Goal: Information Seeking & Learning: Learn about a topic

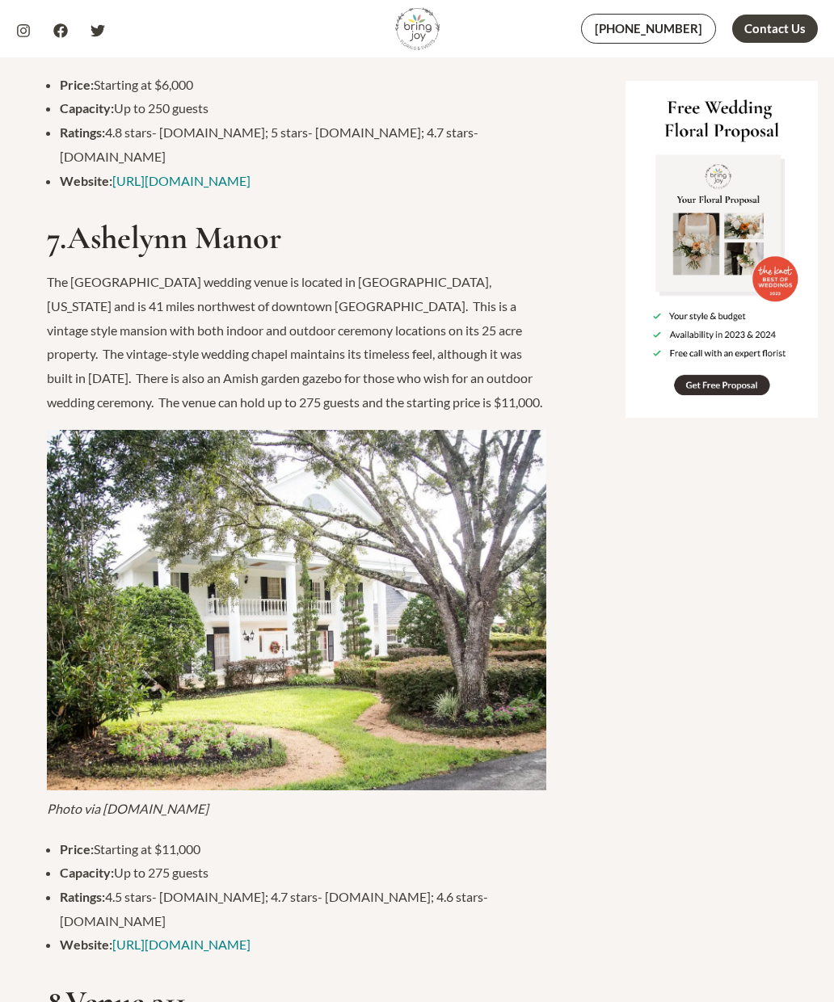
scroll to position [6488, 0]
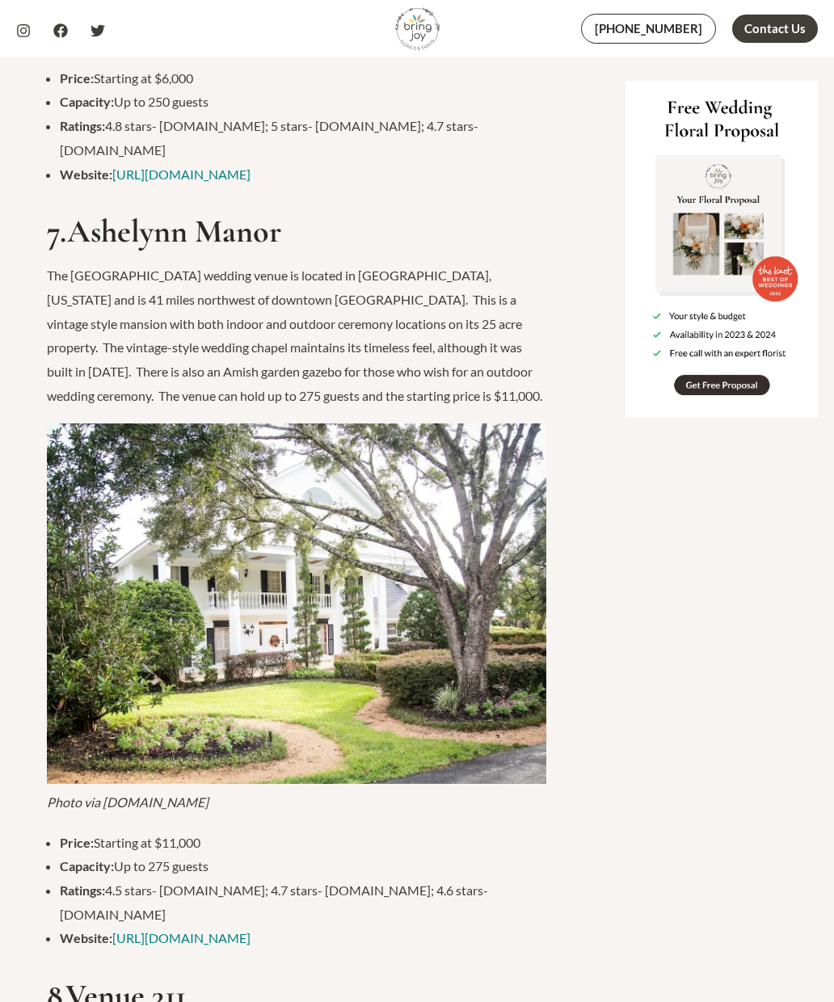
click at [179, 930] on link "[URL][DOMAIN_NAME]" at bounding box center [181, 937] width 138 height 15
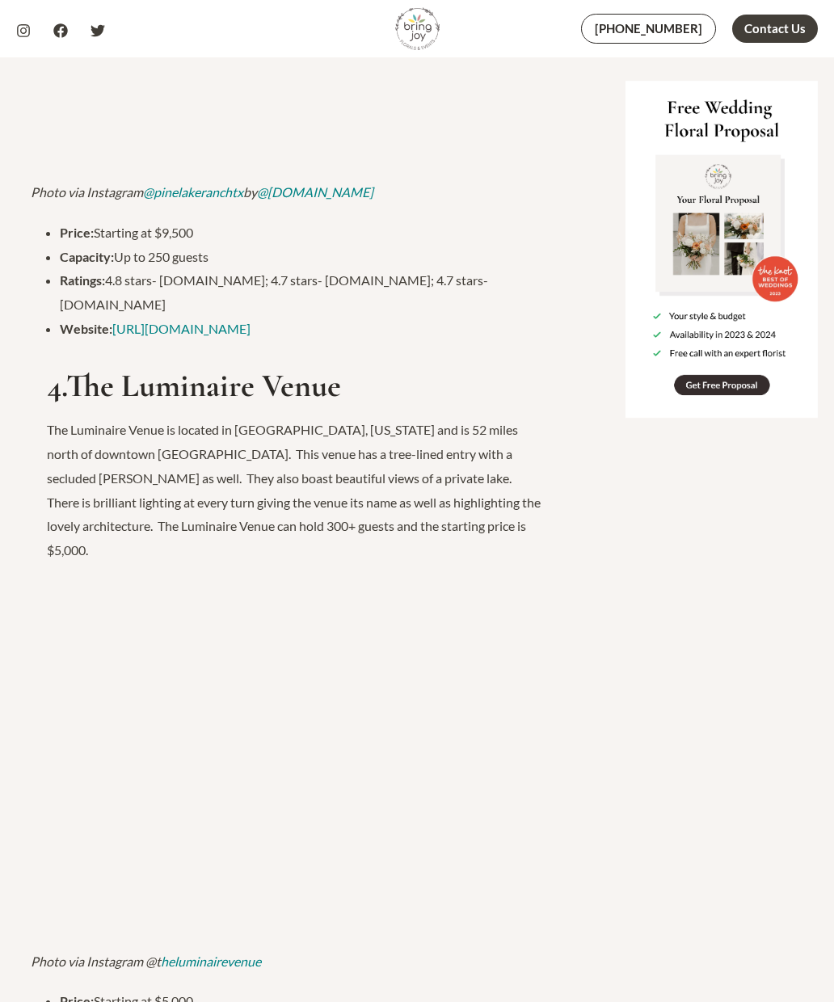
scroll to position [3824, 0]
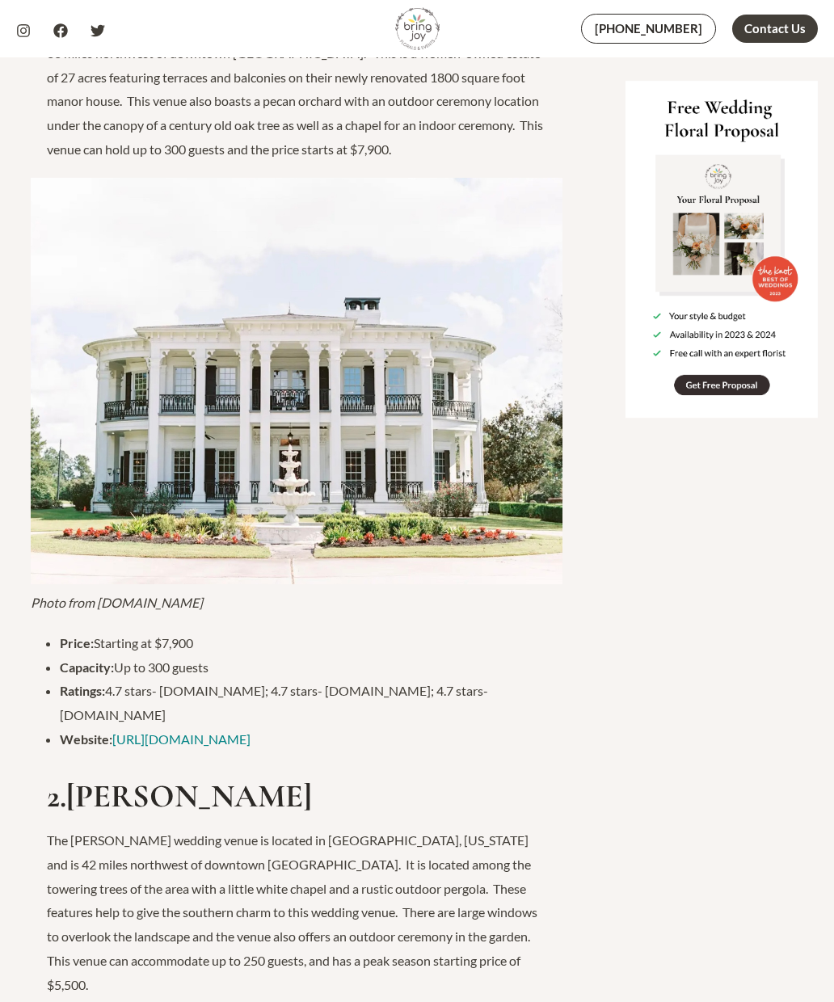
scroll to position [1336, 0]
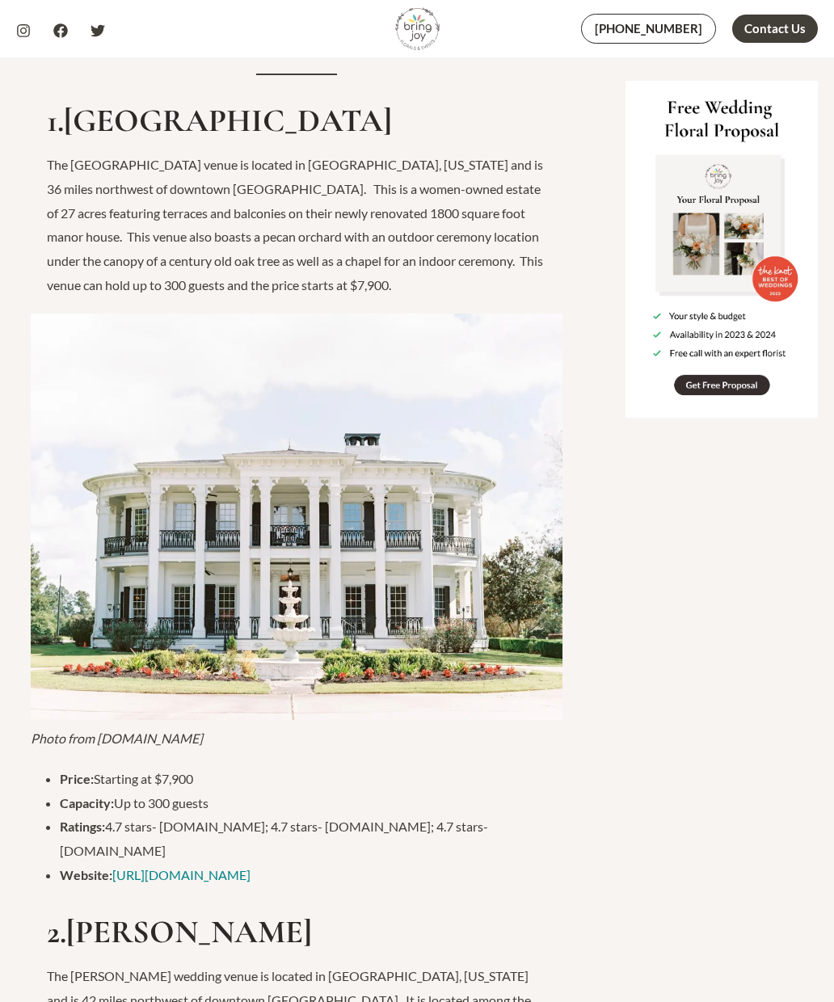
click at [208, 867] on link "[URL][DOMAIN_NAME]" at bounding box center [181, 874] width 138 height 15
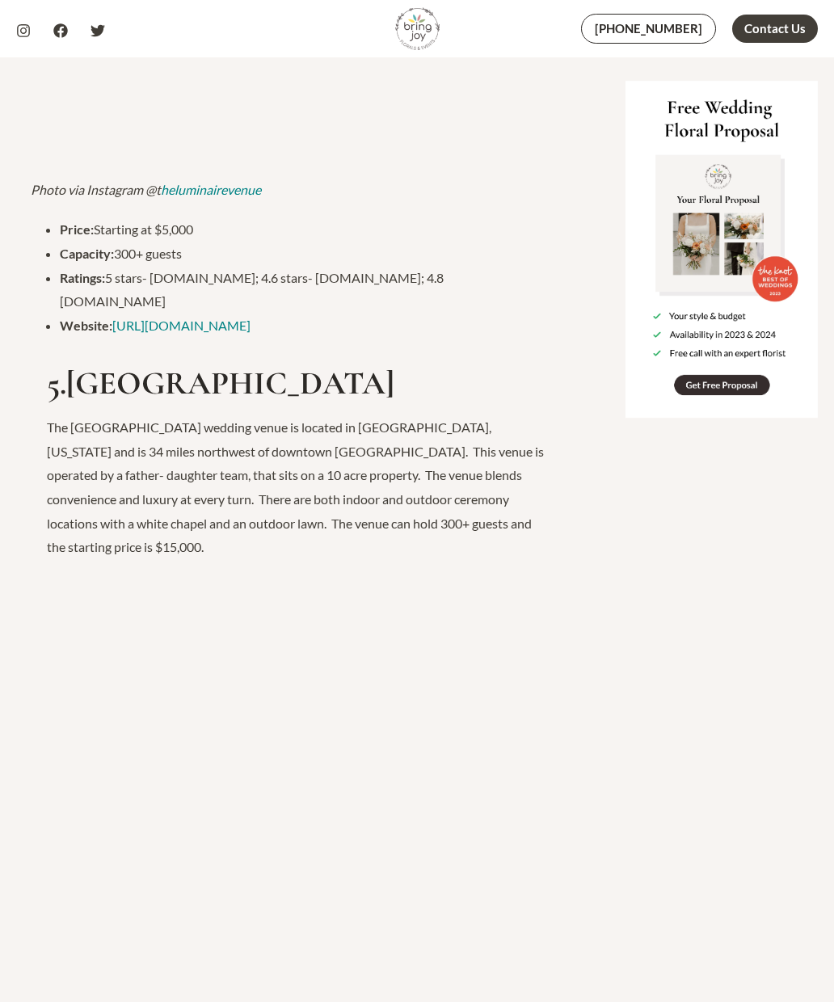
scroll to position [4618, 0]
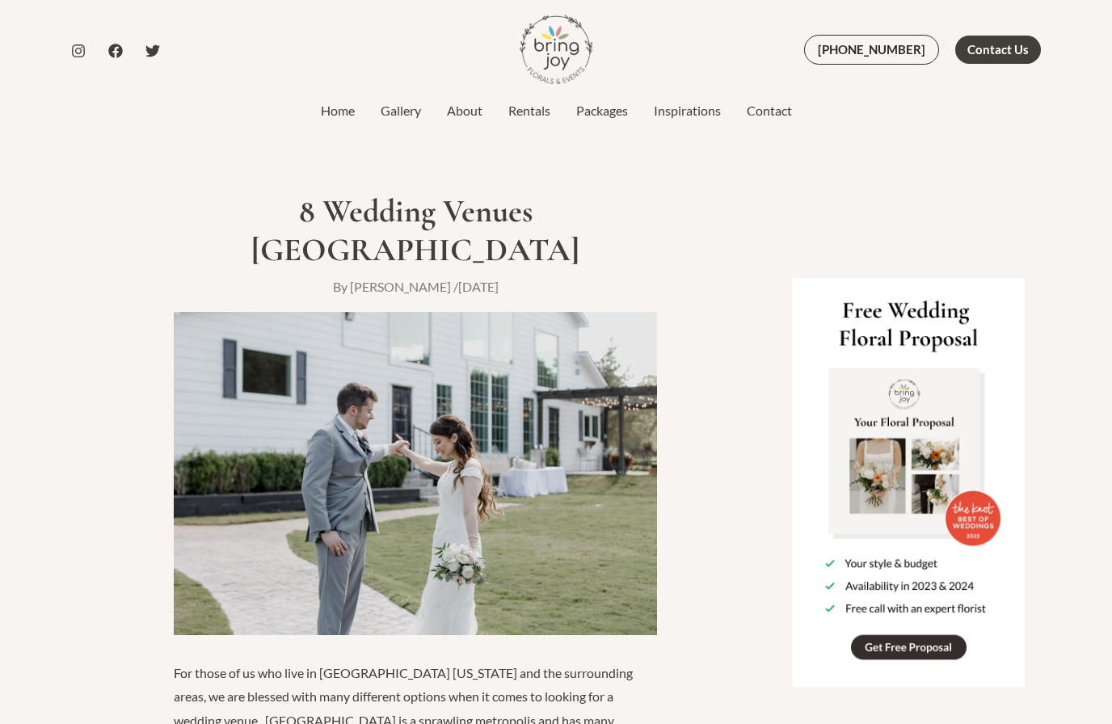
click at [607, 117] on link "Packages" at bounding box center [602, 110] width 78 height 19
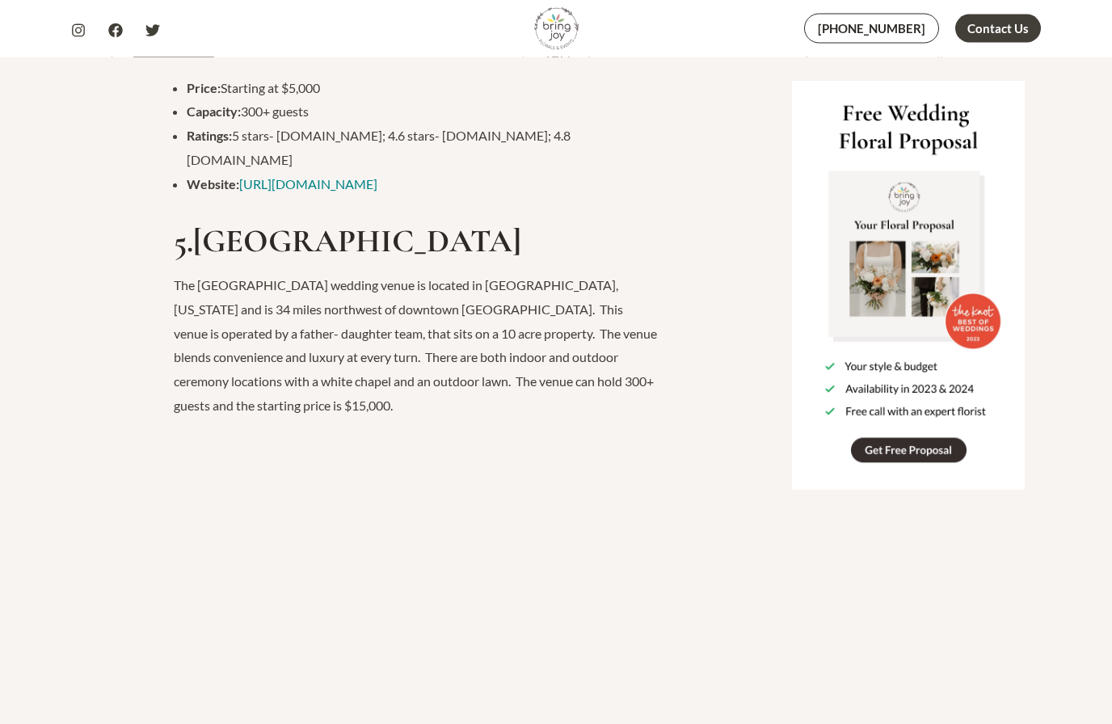
scroll to position [5302, 0]
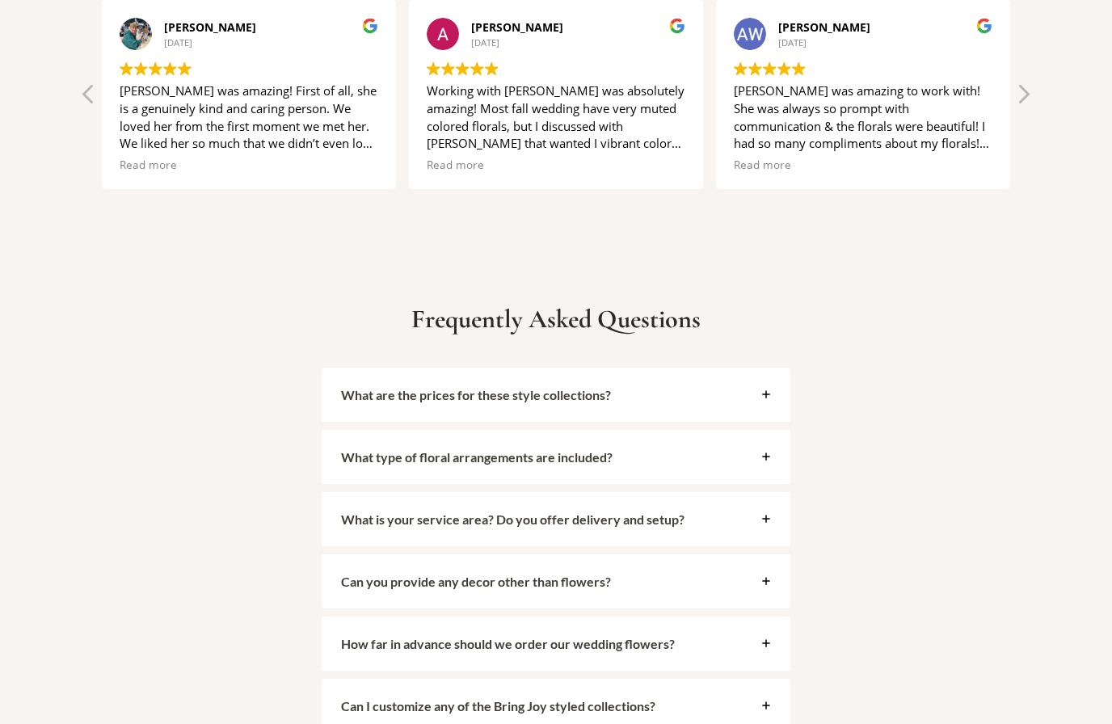
scroll to position [3564, 0]
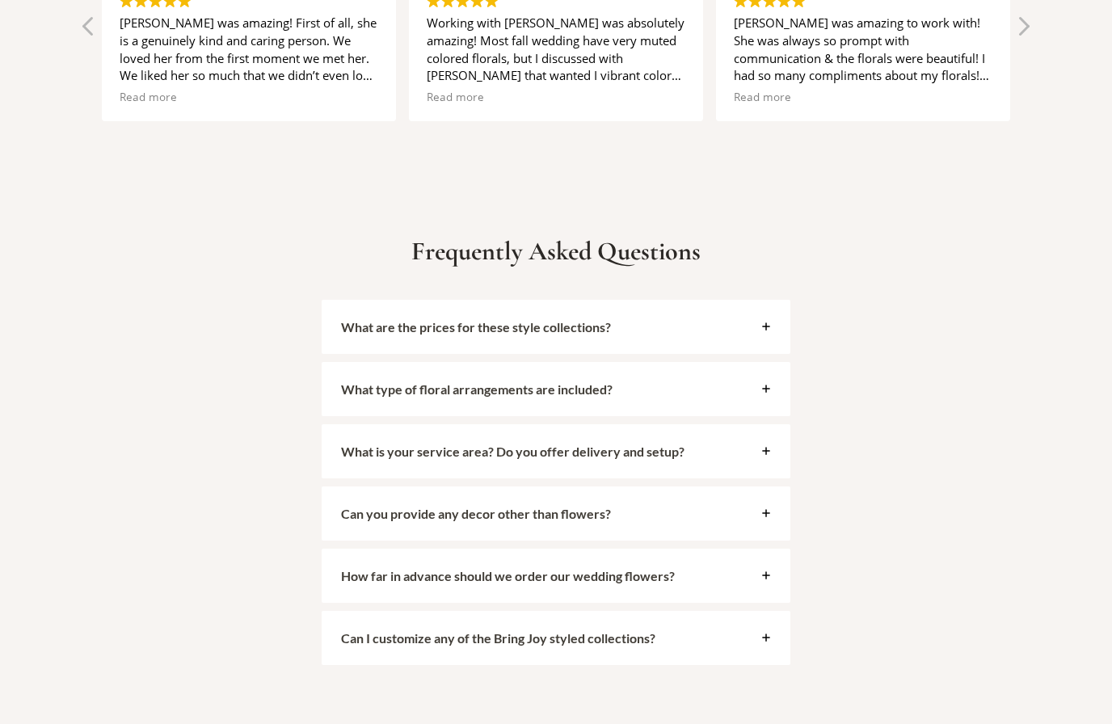
click at [713, 321] on div "What are the prices for these style collections?" at bounding box center [556, 328] width 469 height 54
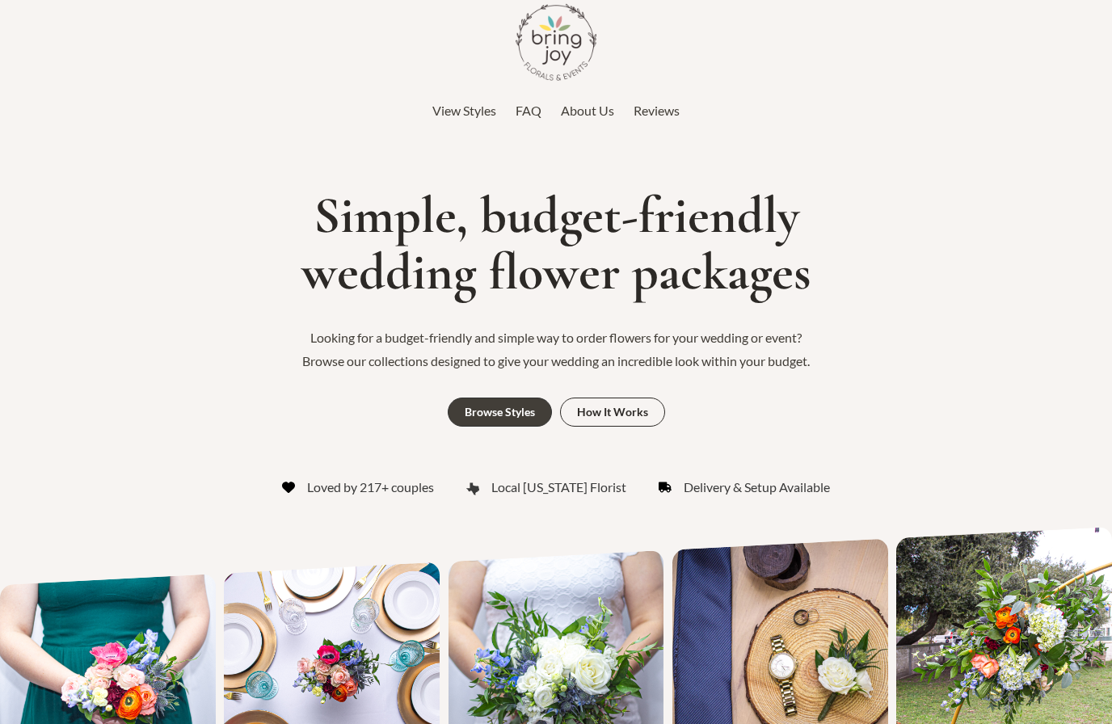
scroll to position [0, 0]
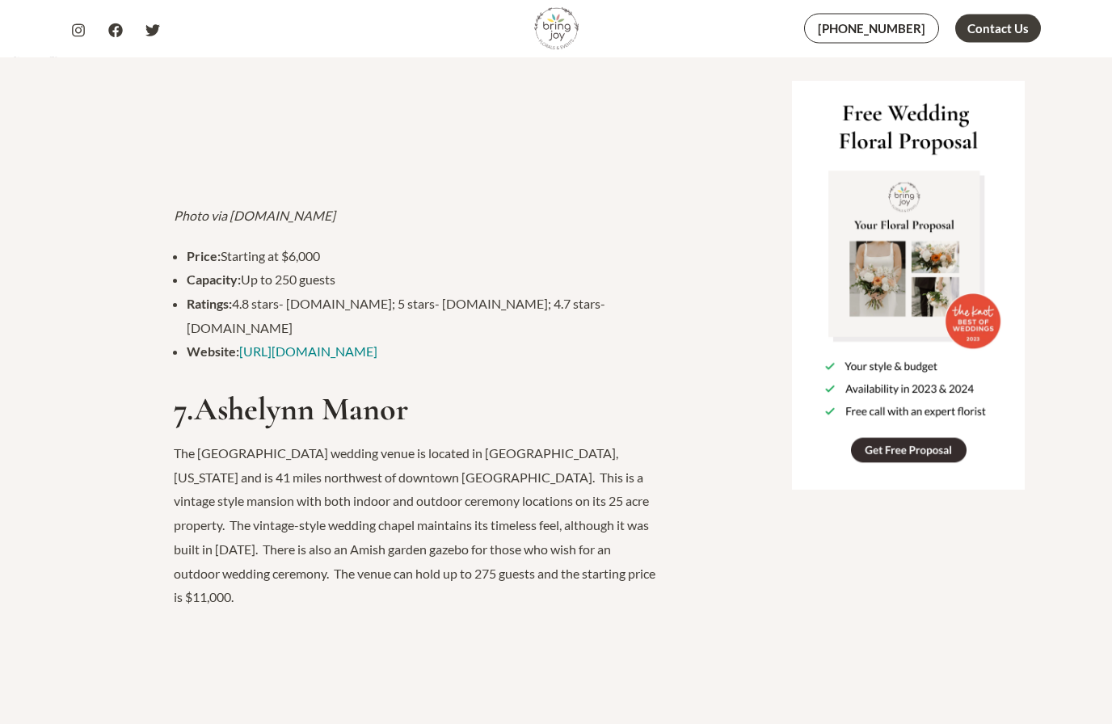
scroll to position [6827, 0]
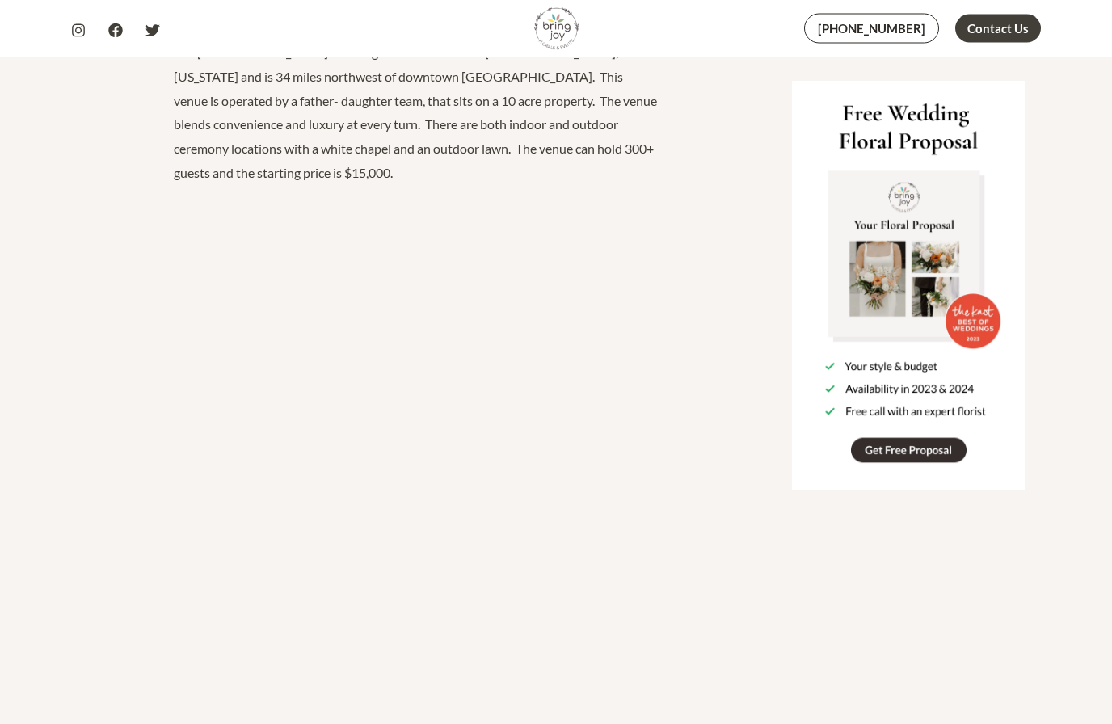
scroll to position [5504, 0]
